Goal: Obtain resource: Download file/media

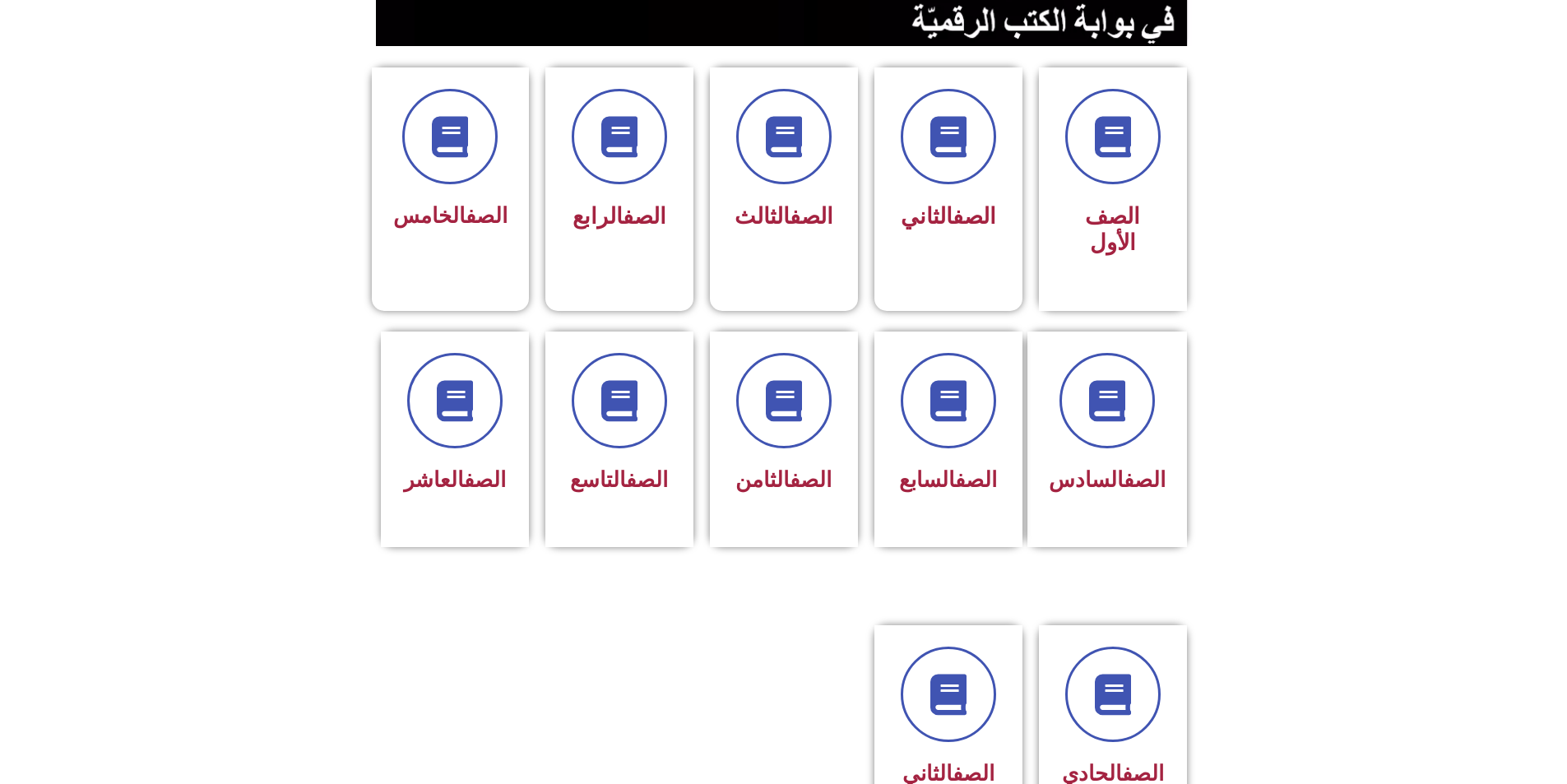
scroll to position [411, 0]
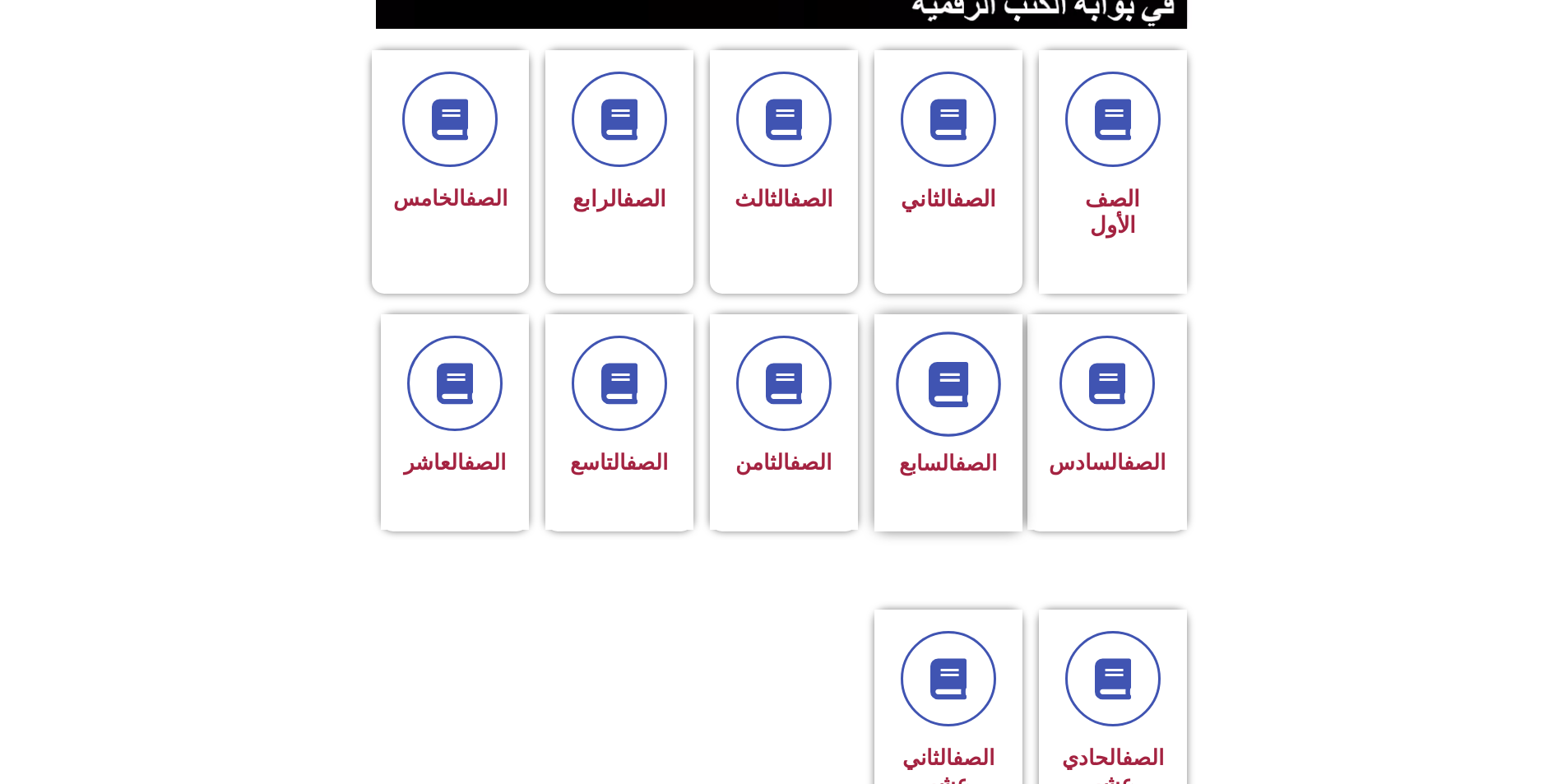
click at [969, 353] on span at bounding box center [948, 384] width 106 height 106
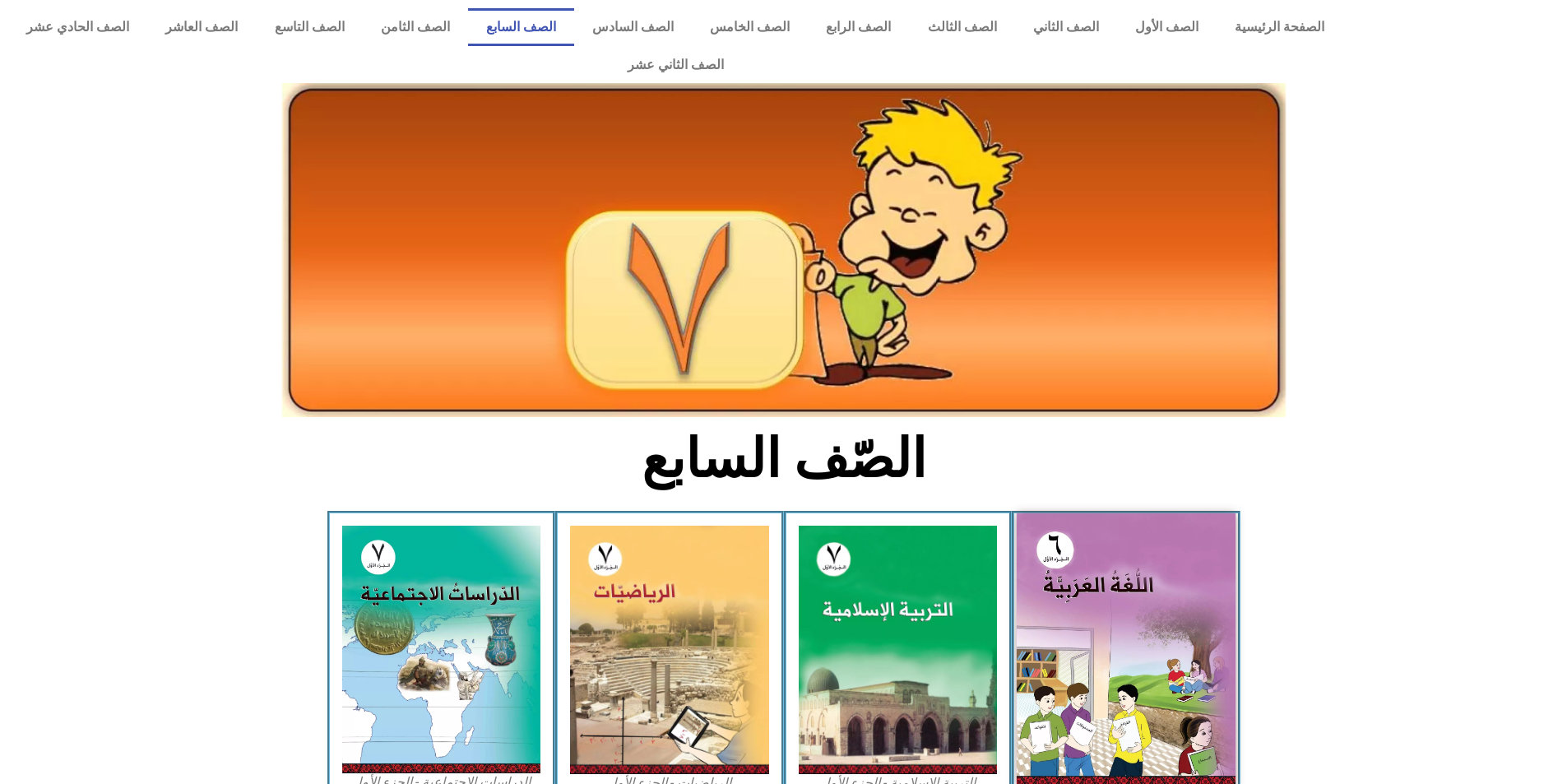
click at [1138, 572] on img at bounding box center [1126, 650] width 219 height 273
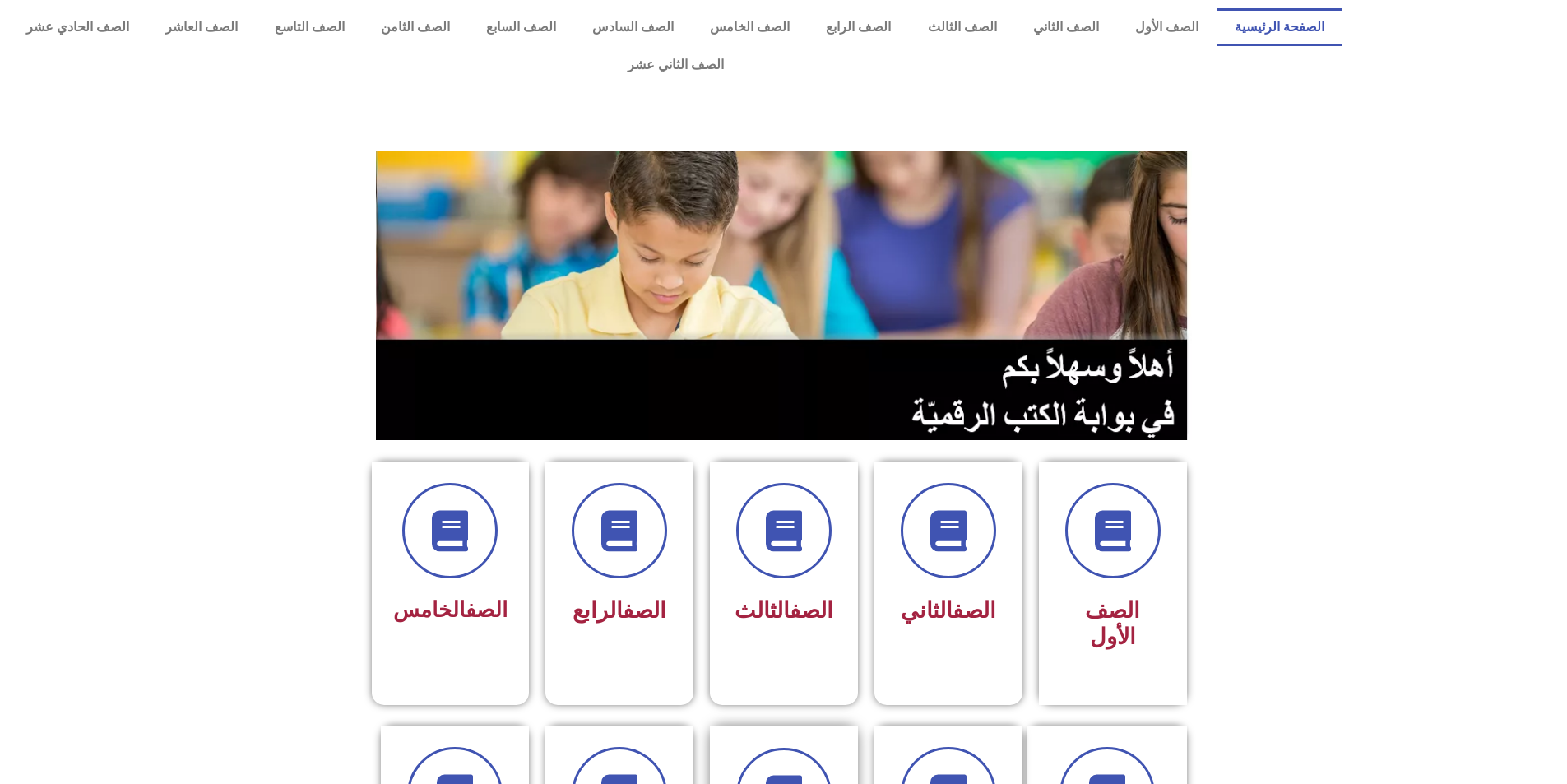
scroll to position [411, 0]
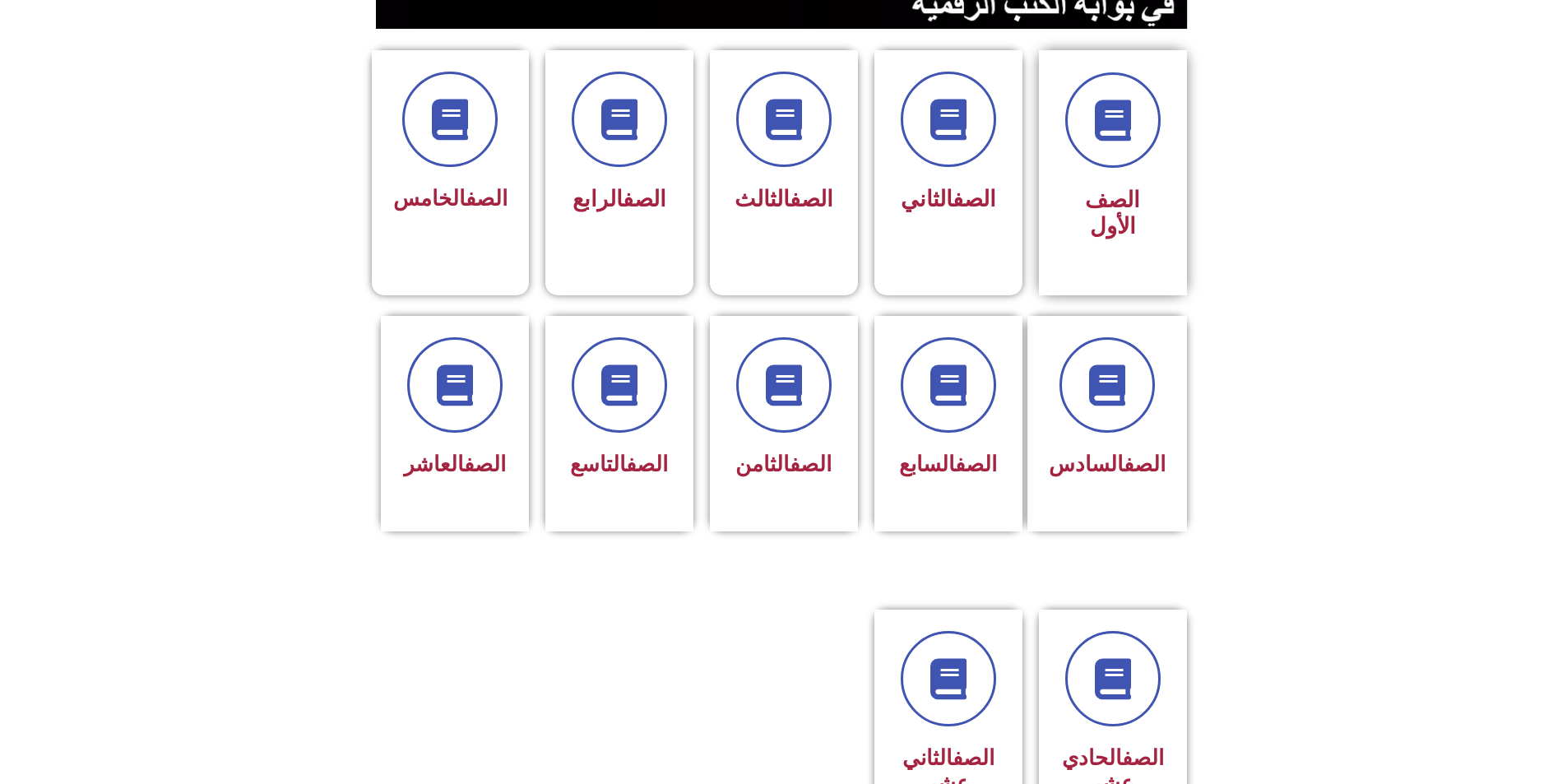
click at [1104, 134] on div "الصف الأول" at bounding box center [1113, 160] width 104 height 176
click at [925, 339] on span at bounding box center [948, 384] width 106 height 106
click at [765, 361] on icon at bounding box center [784, 383] width 45 height 45
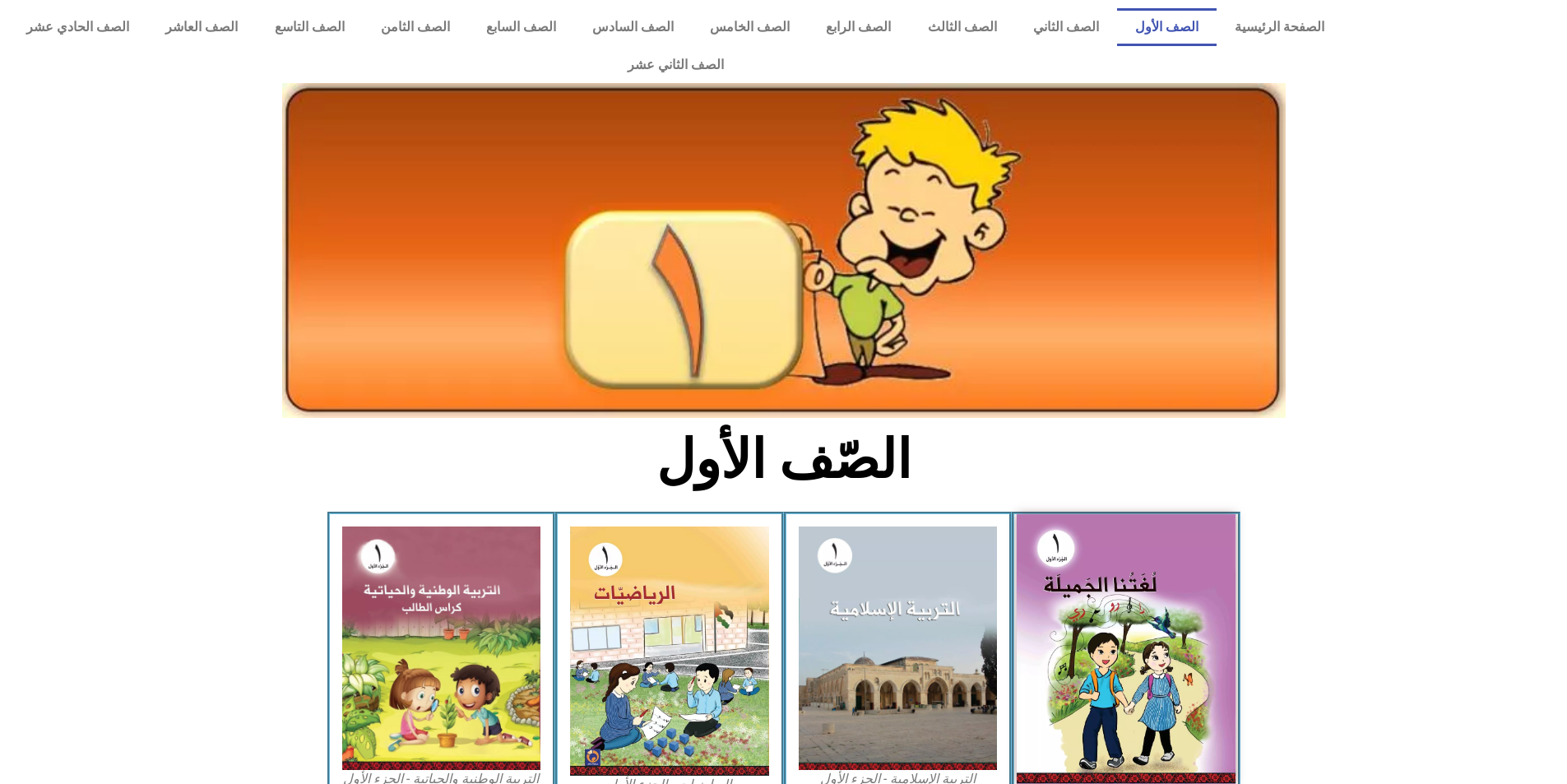
click at [1139, 597] on img at bounding box center [1126, 649] width 219 height 270
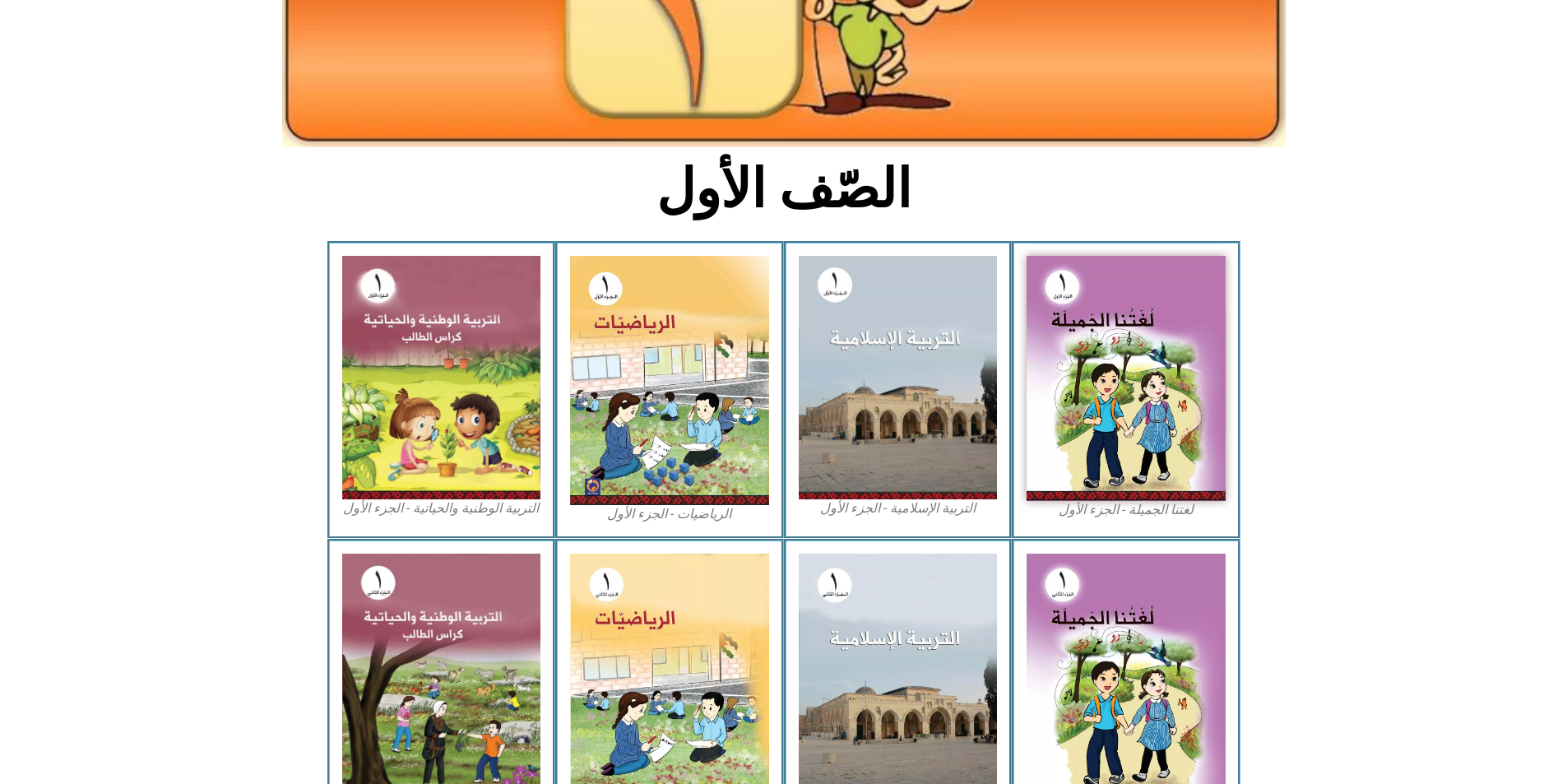
scroll to position [284, 0]
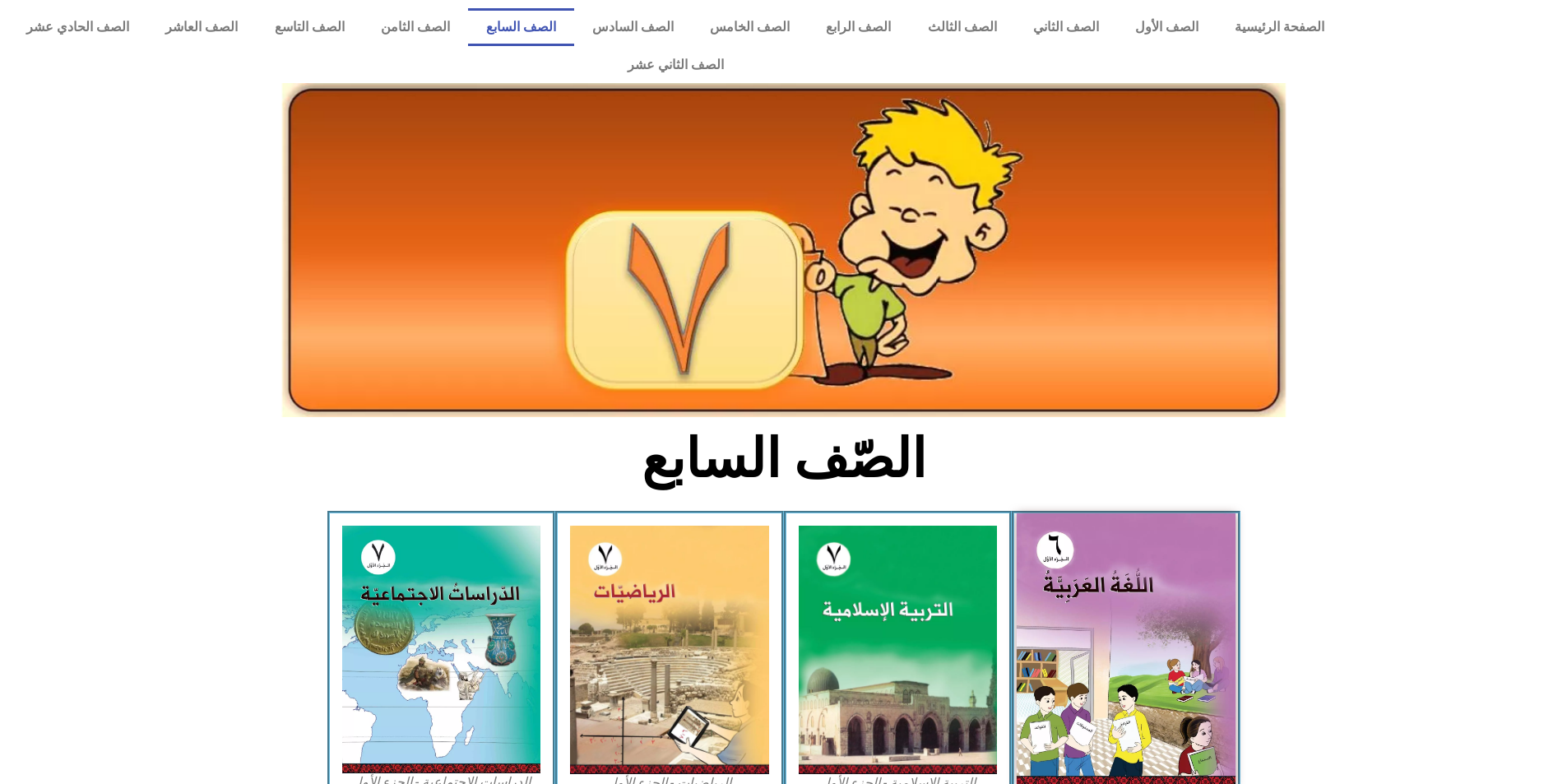
click at [1126, 584] on img at bounding box center [1126, 650] width 219 height 273
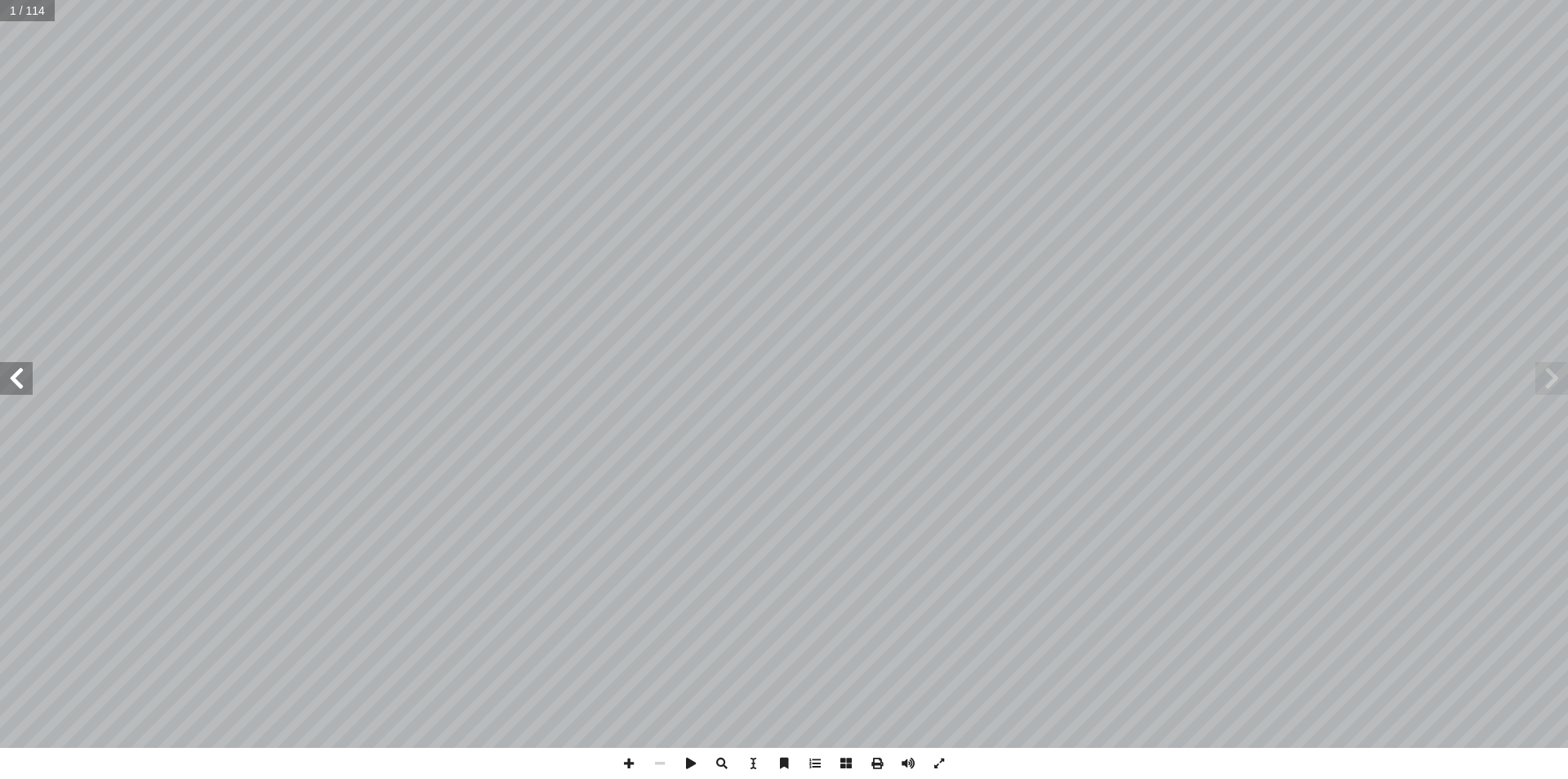
click at [22, 375] on span at bounding box center [16, 378] width 33 height 33
click at [21, 373] on span at bounding box center [16, 378] width 33 height 33
click at [19, 373] on span at bounding box center [16, 378] width 33 height 33
click at [17, 375] on span at bounding box center [16, 378] width 33 height 33
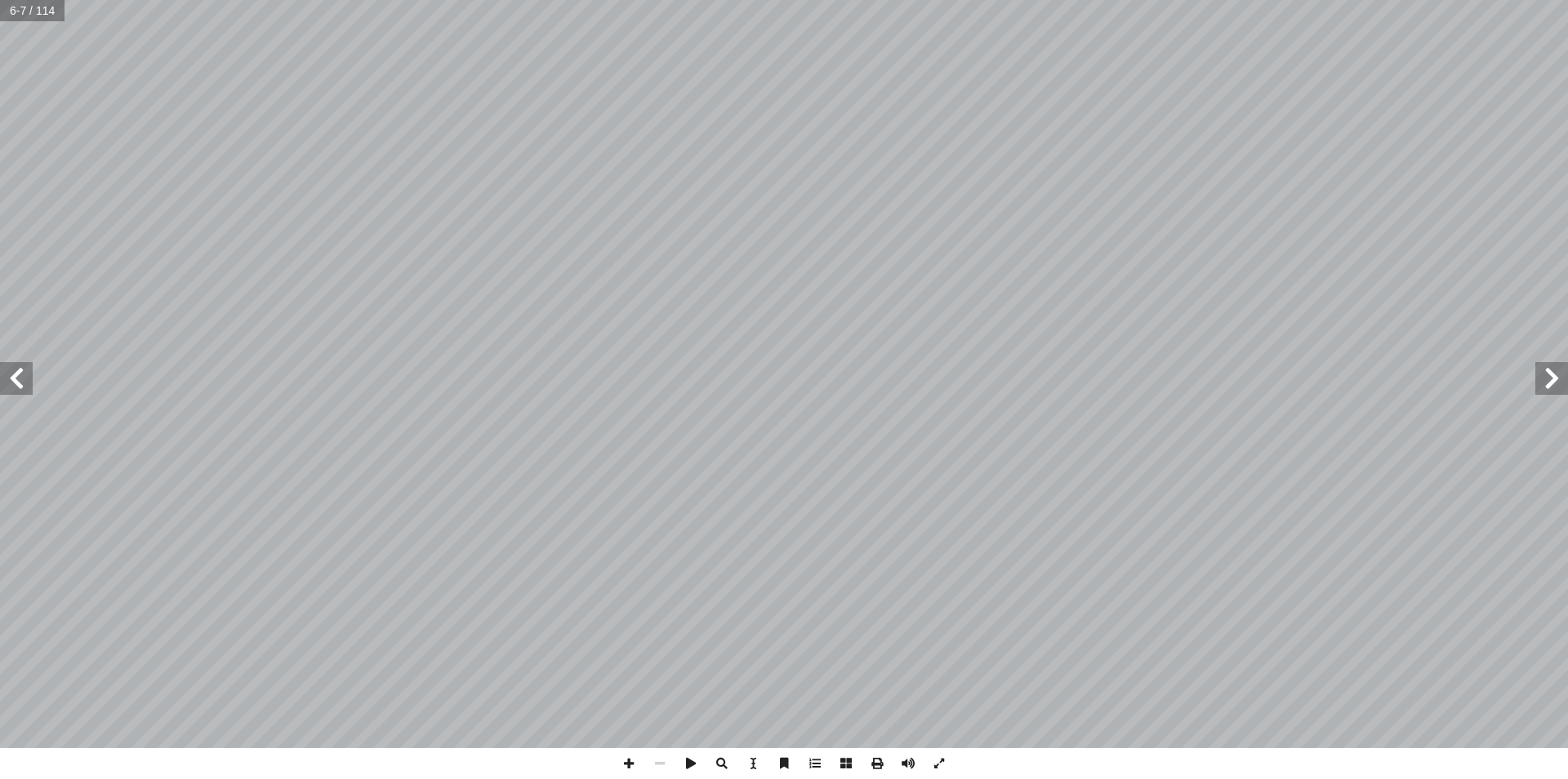
click at [16, 375] on span at bounding box center [16, 378] width 33 height 33
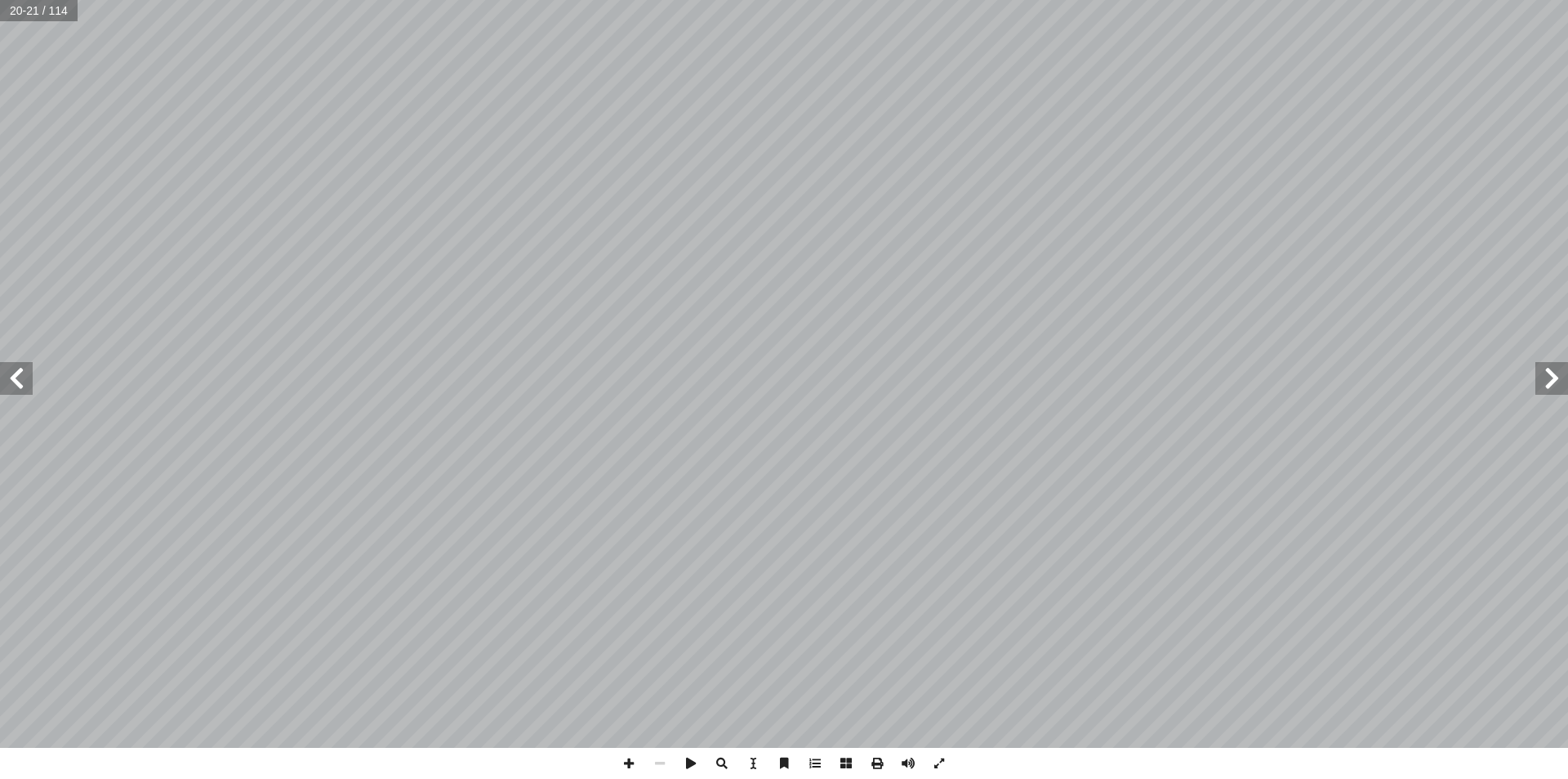
click at [16, 375] on span at bounding box center [16, 378] width 33 height 33
click at [1544, 379] on span at bounding box center [1552, 378] width 33 height 33
click at [1551, 383] on span at bounding box center [1552, 378] width 33 height 33
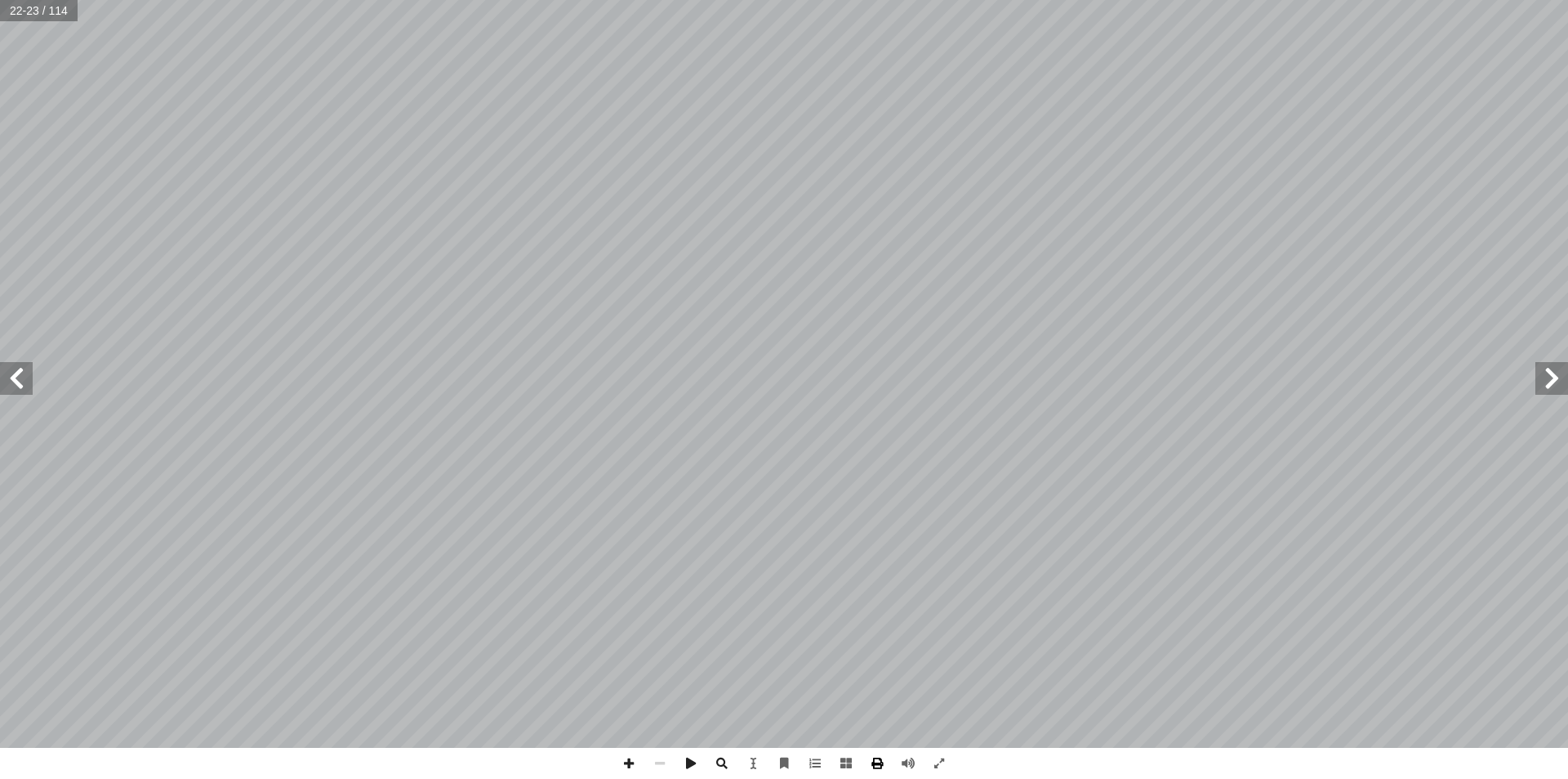
click at [870, 762] on span at bounding box center [877, 763] width 31 height 31
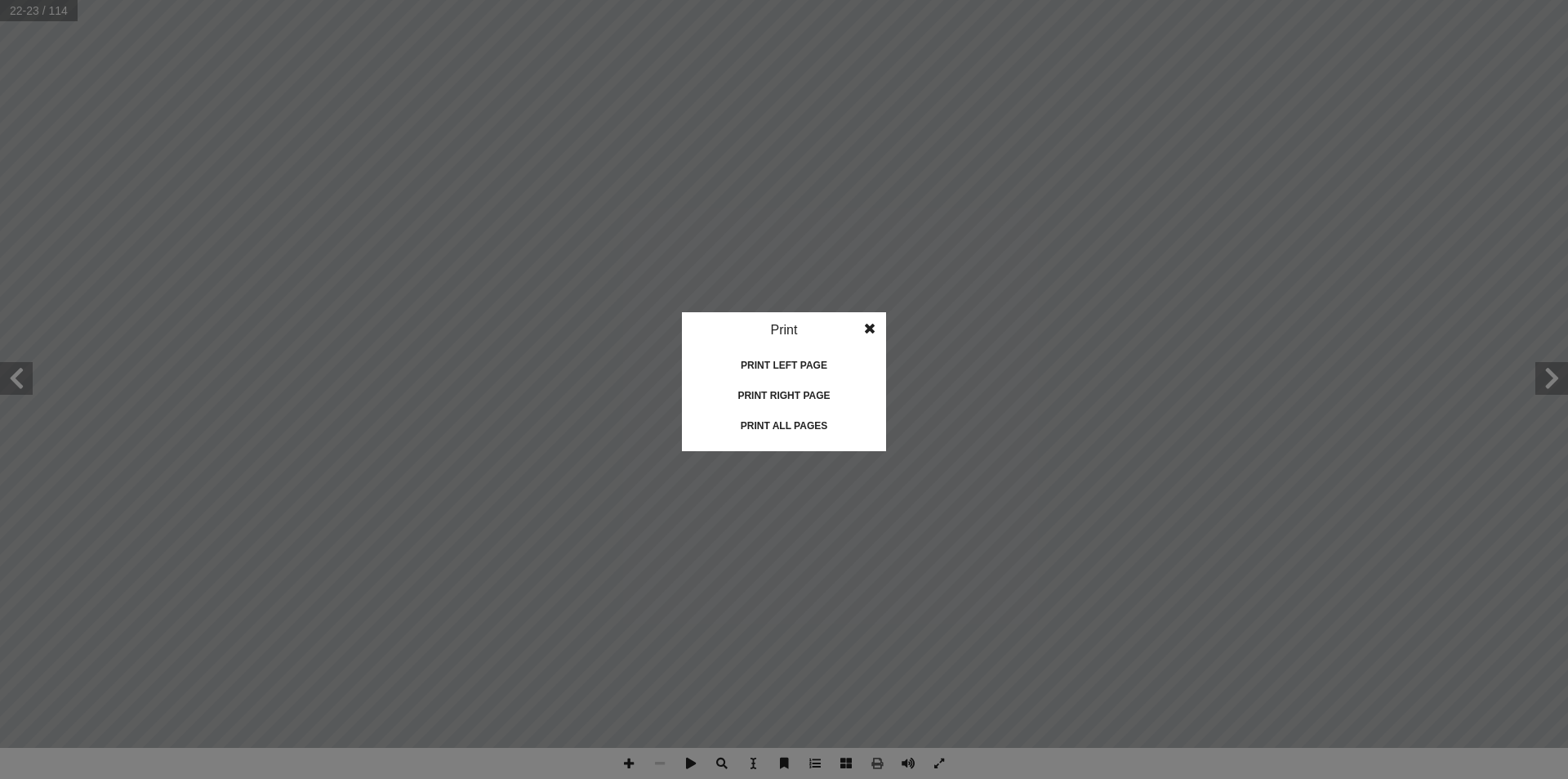
click at [766, 421] on div "Print all pages" at bounding box center [784, 426] width 164 height 26
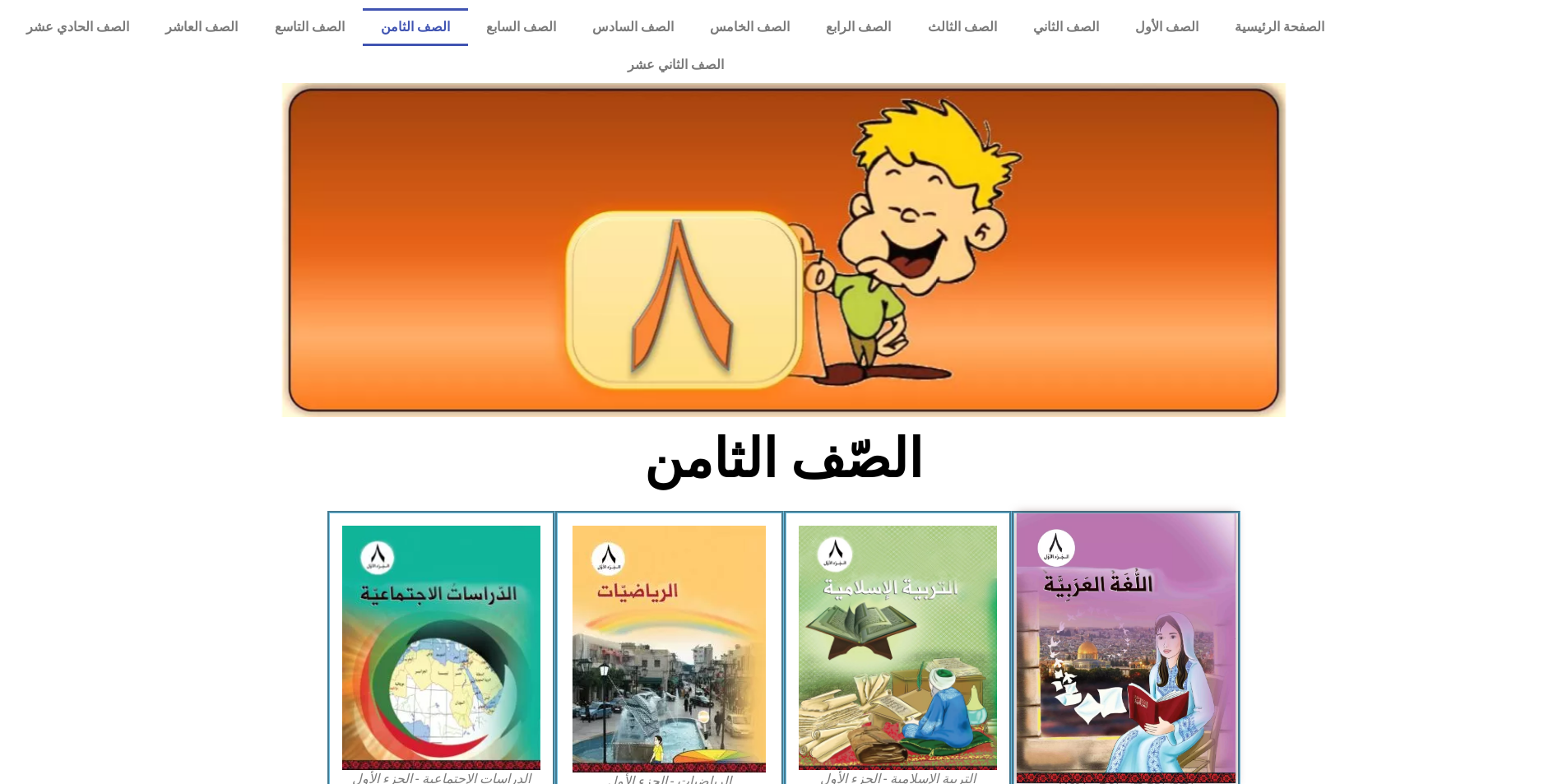
click at [1111, 618] on img at bounding box center [1126, 648] width 219 height 269
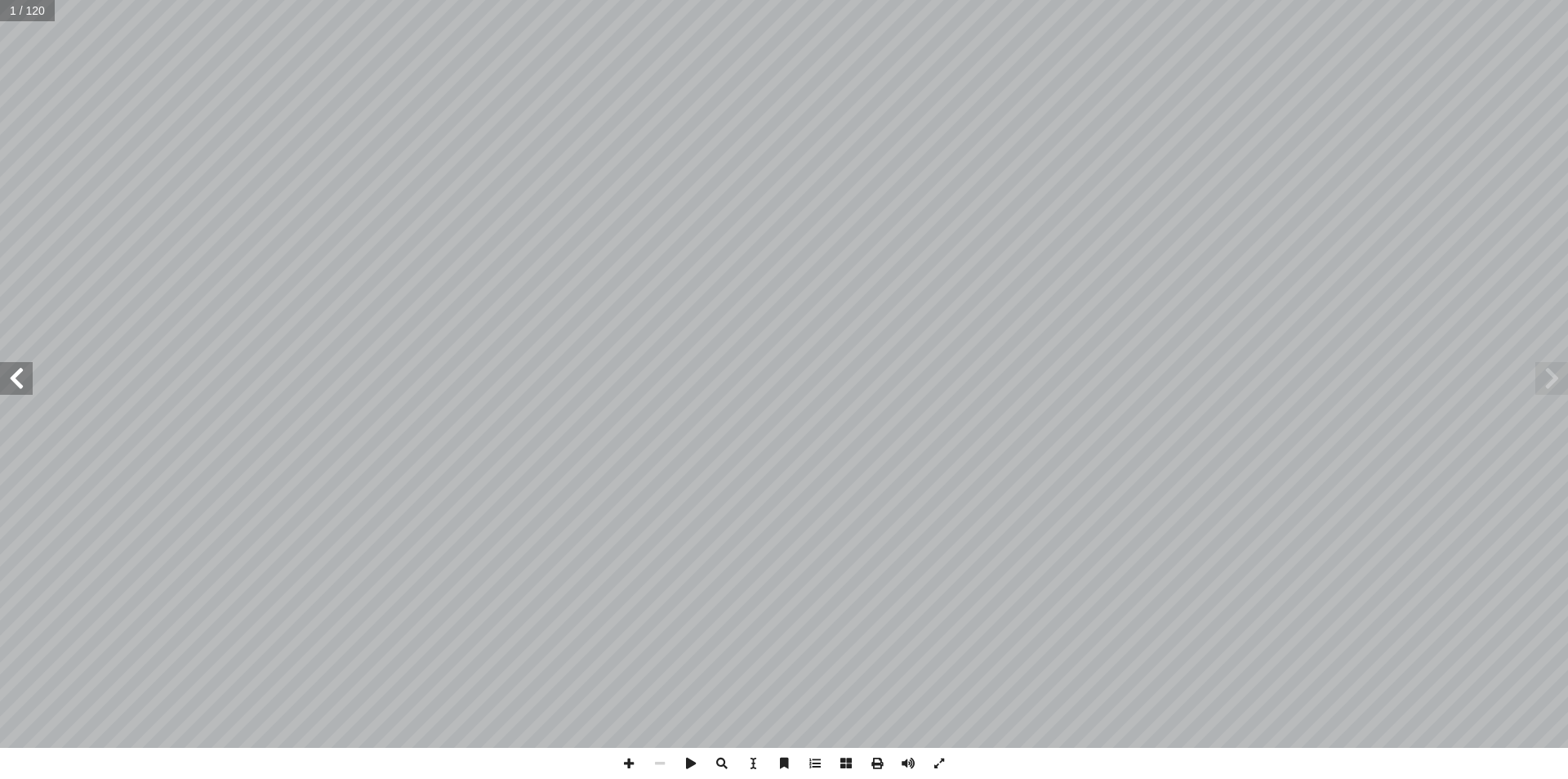
click at [20, 383] on span at bounding box center [16, 378] width 33 height 33
click at [16, 378] on span at bounding box center [16, 378] width 33 height 33
click at [875, 757] on span at bounding box center [877, 763] width 31 height 31
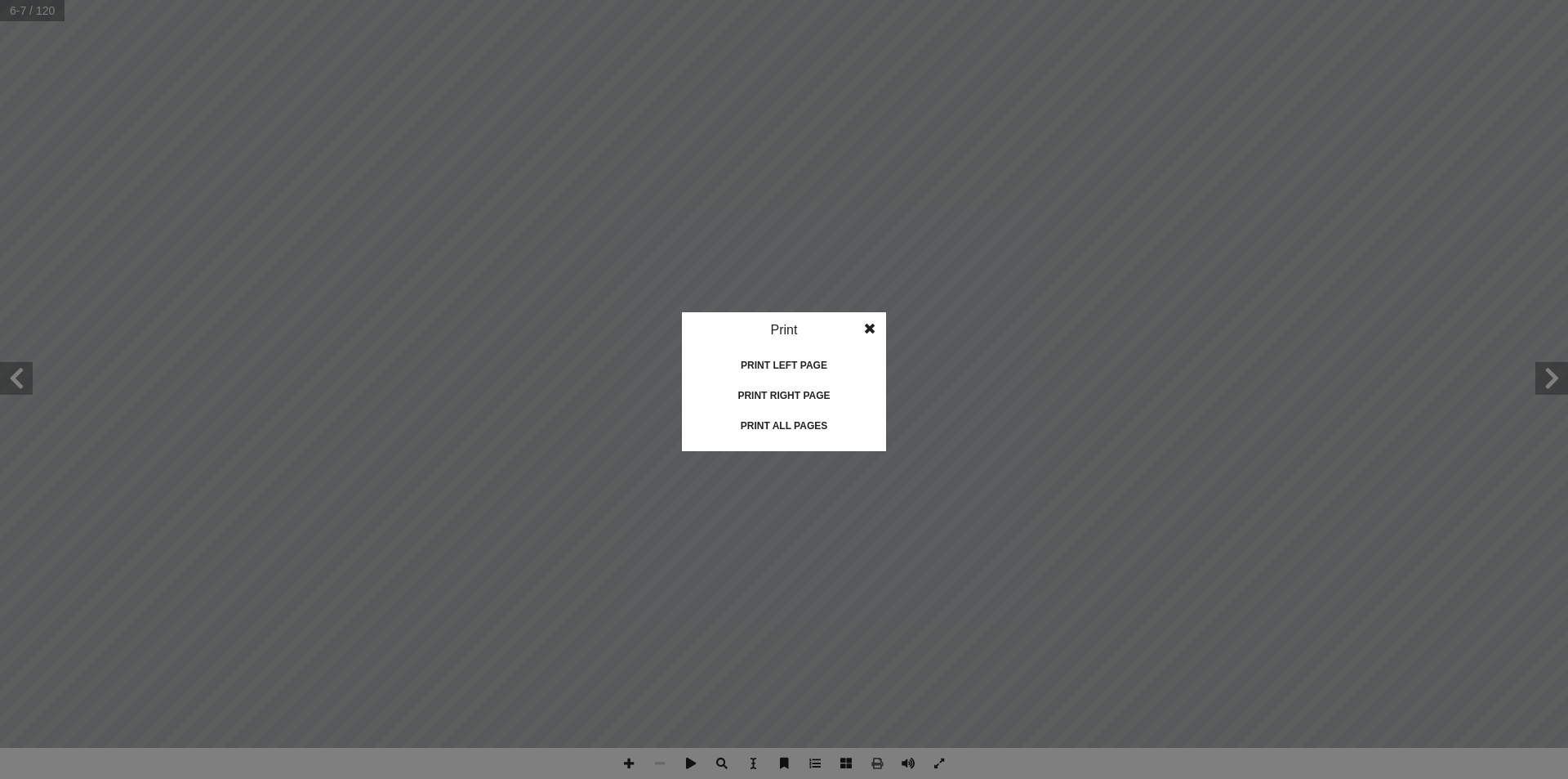
click at [766, 428] on div "Print all pages" at bounding box center [784, 426] width 164 height 26
